Goal: Information Seeking & Learning: Learn about a topic

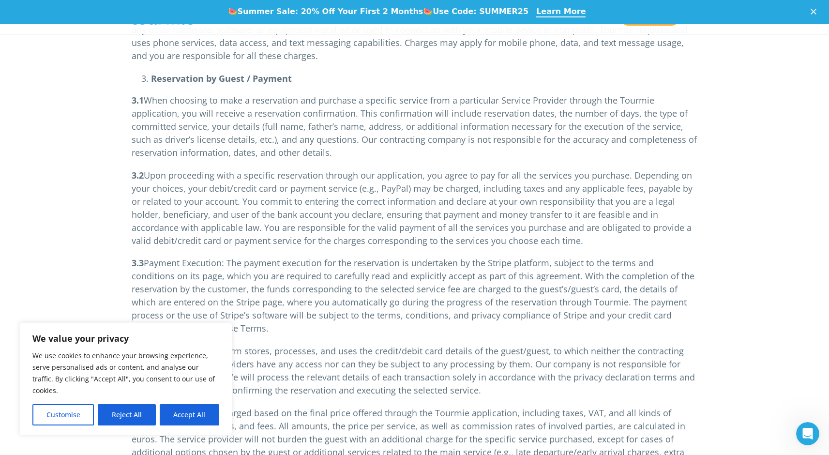
scroll to position [2142, 0]
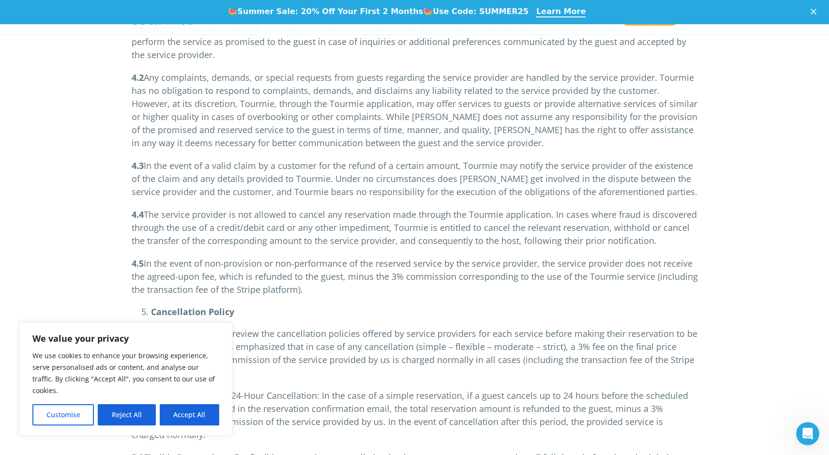
click at [419, 15] on b "Summer Sale: 20% Off Your First 2 Months" at bounding box center [331, 11] width 186 height 9
click at [485, 38] on span "The confirmation of the reservation signifies the immediate creation of a legal…" at bounding box center [413, 29] width 563 height 64
drag, startPoint x: 474, startPoint y: 10, endPoint x: 516, endPoint y: 10, distance: 41.6
click at [516, 10] on b "Use Code: SUMMER25" at bounding box center [481, 11] width 96 height 9
copy b "SUMMER25"
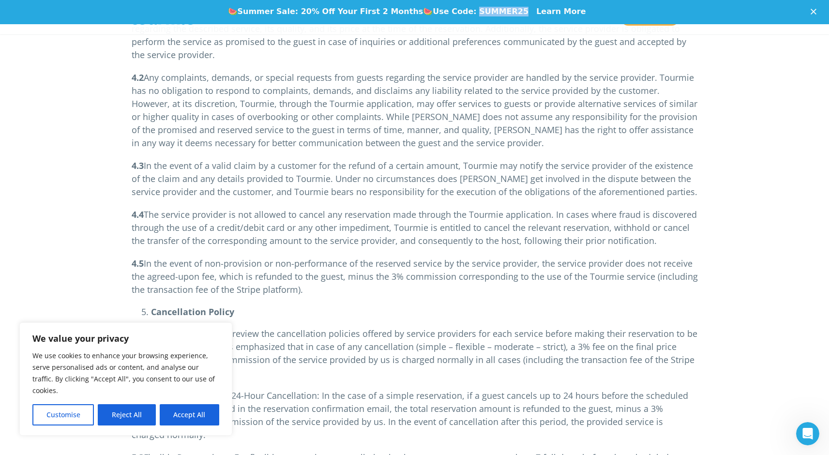
click at [551, 15] on link "Learn More" at bounding box center [560, 12] width 49 height 11
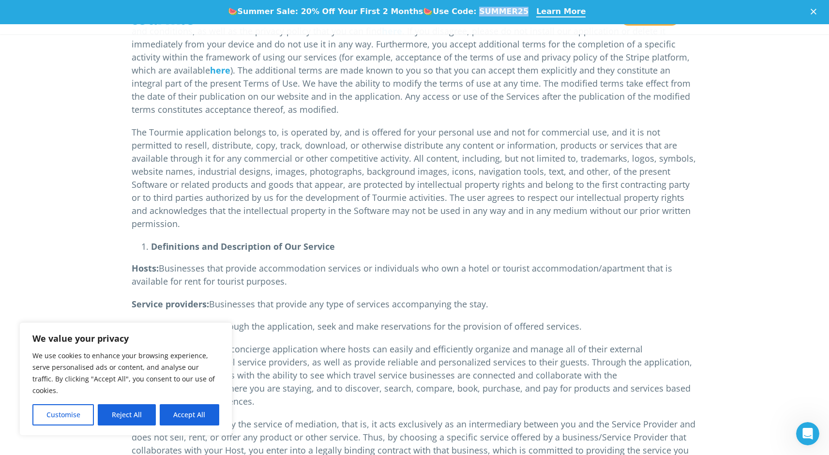
scroll to position [373, 0]
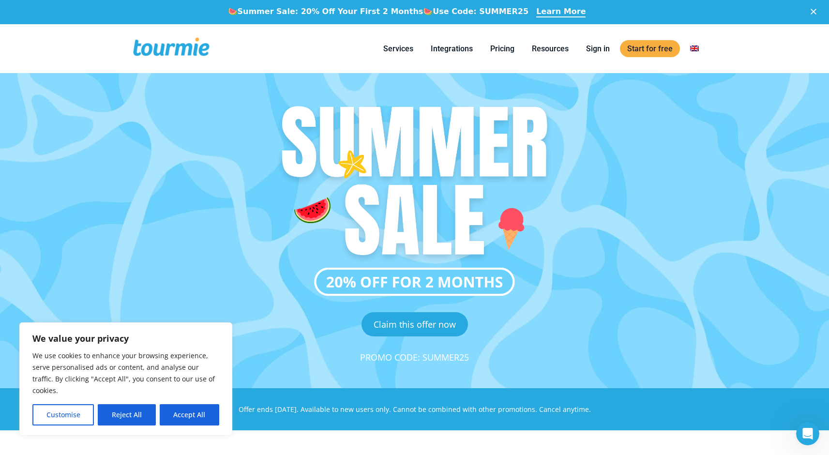
scroll to position [2, 0]
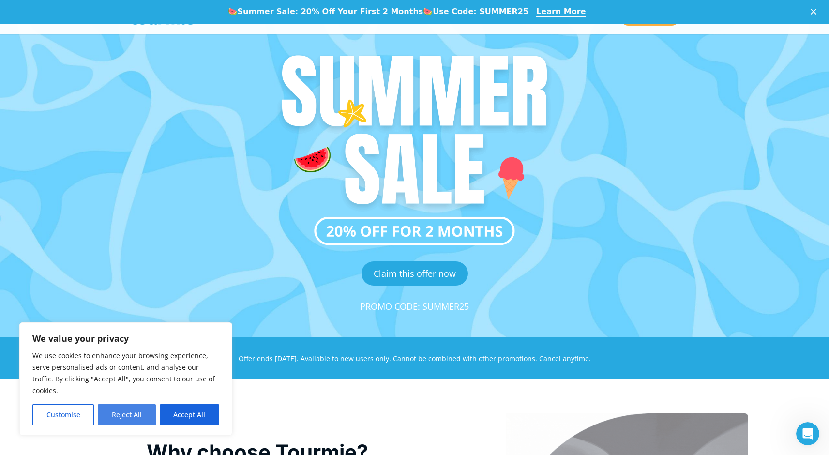
click at [134, 419] on button "Reject All" at bounding box center [127, 414] width 58 height 21
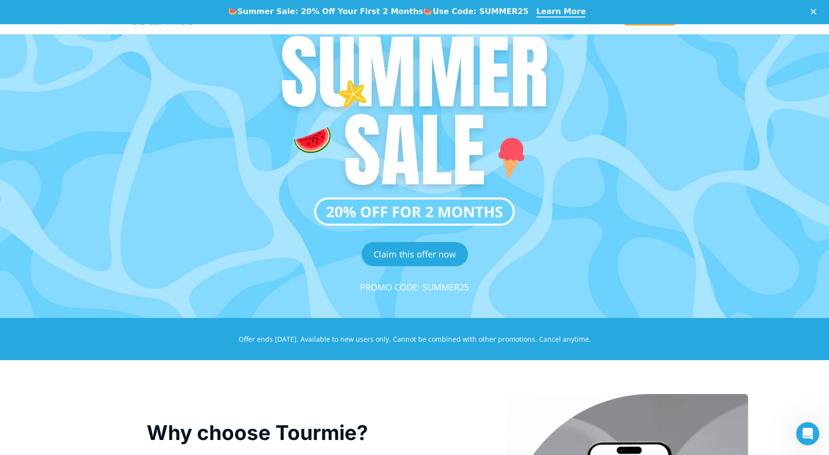
scroll to position [0, 0]
